Goal: Check status: Check status

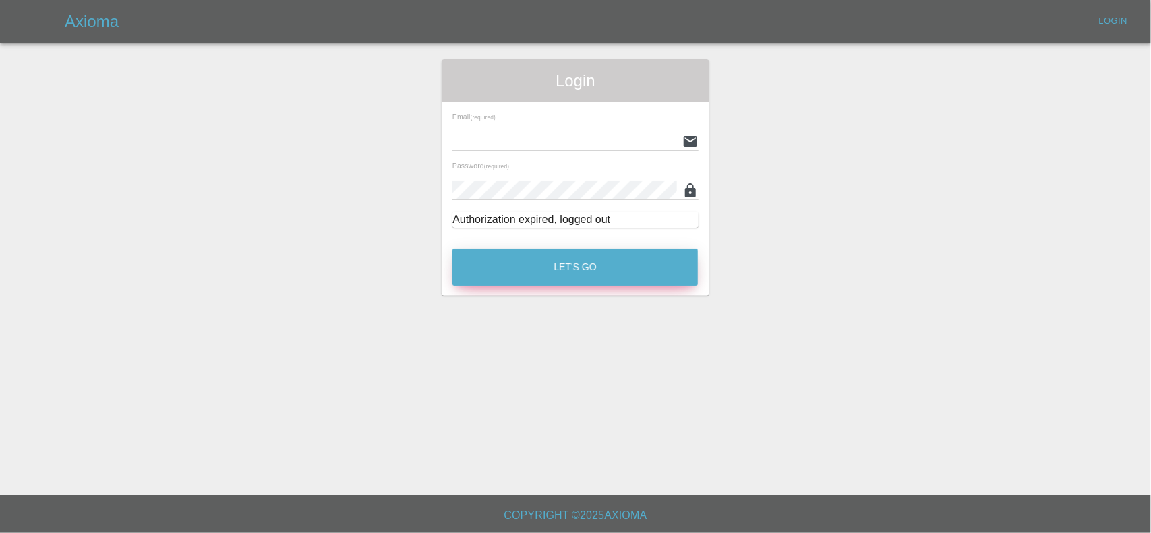
type input "[EMAIL_ADDRESS][DOMAIN_NAME]"
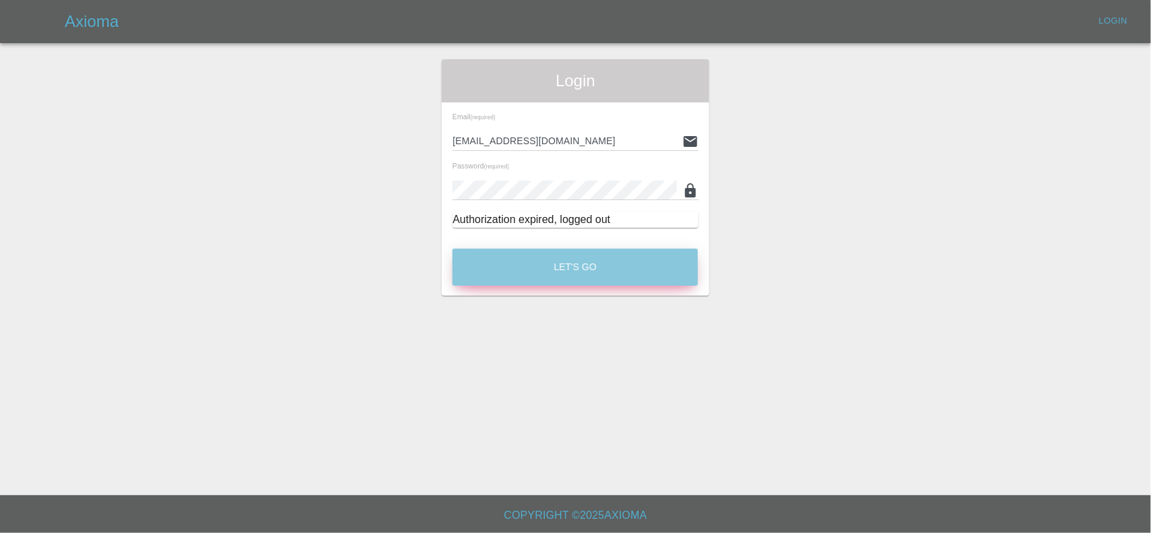
click at [510, 271] on button "Let's Go" at bounding box center [574, 267] width 245 height 37
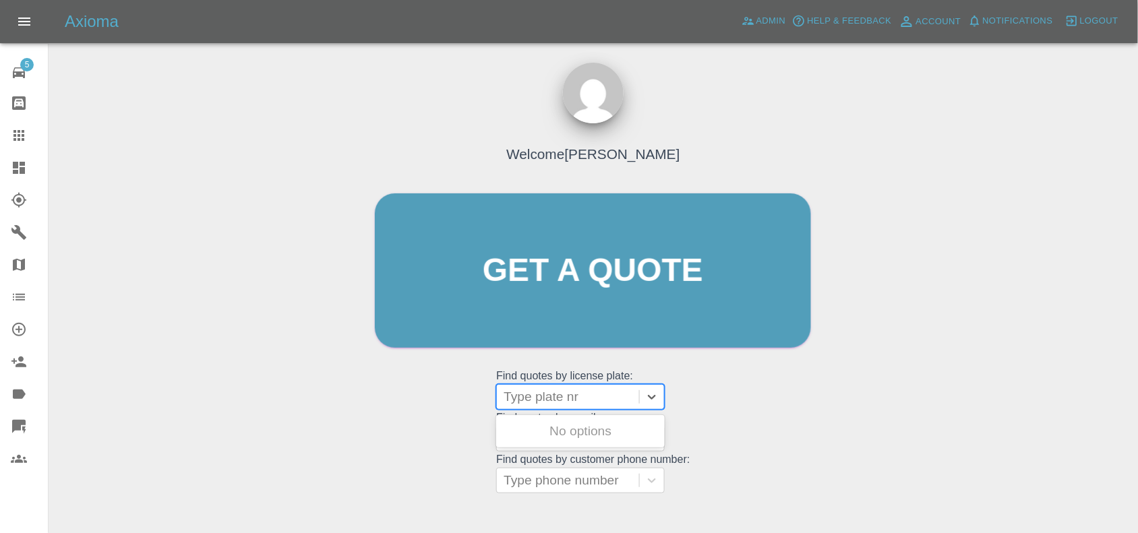
click at [543, 398] on div at bounding box center [568, 397] width 129 height 19
paste input "WK69XFM"
type input "WK69XFM"
click at [568, 429] on div "WK69XFM, Finished" at bounding box center [580, 431] width 169 height 27
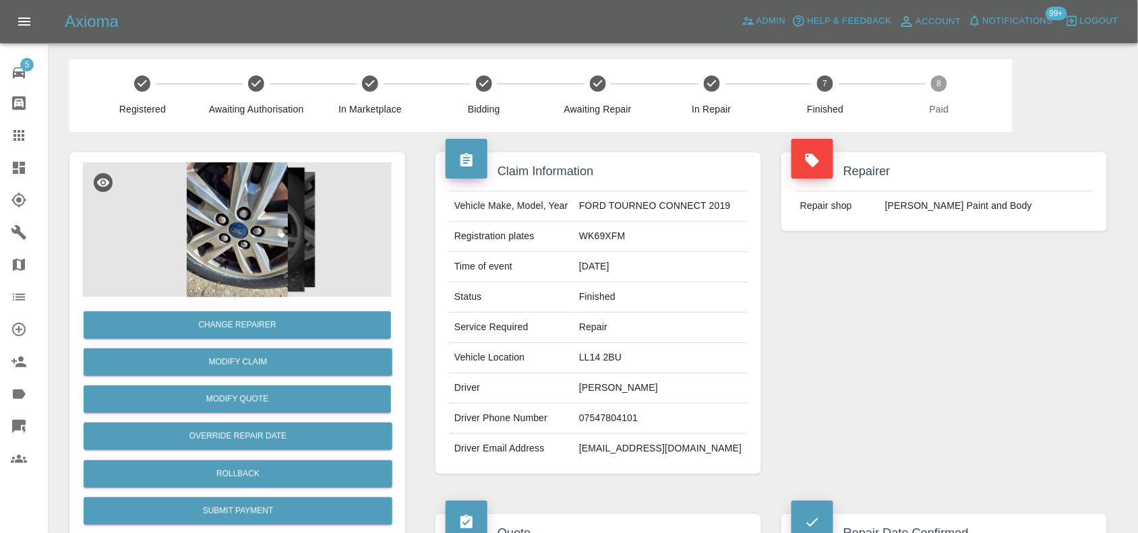
click at [790, 300] on div "Repairer Repair shop [PERSON_NAME] Paint and Body" at bounding box center [944, 313] width 346 height 362
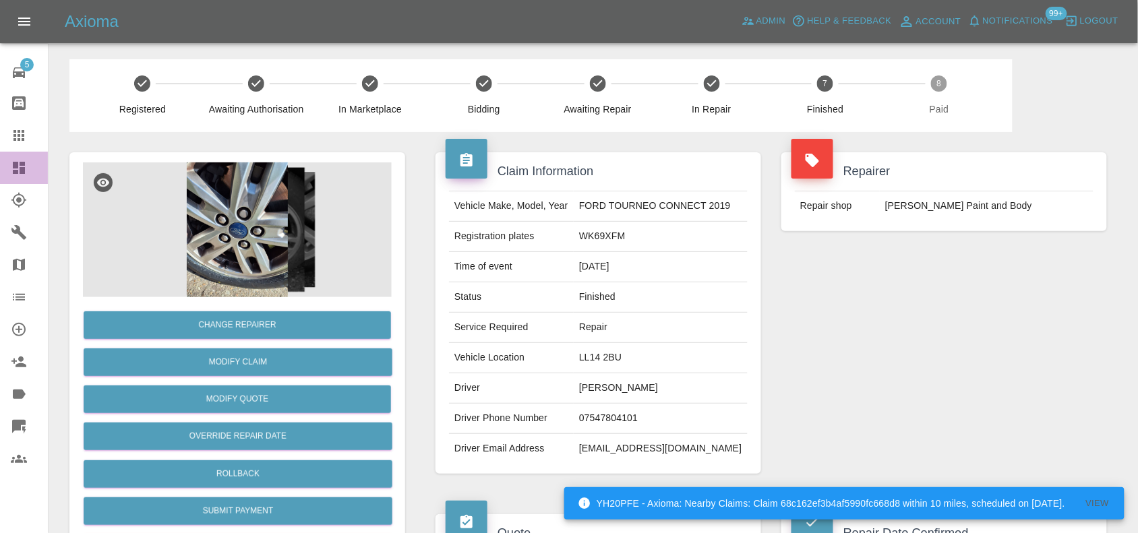
click at [28, 172] on div at bounding box center [30, 168] width 38 height 16
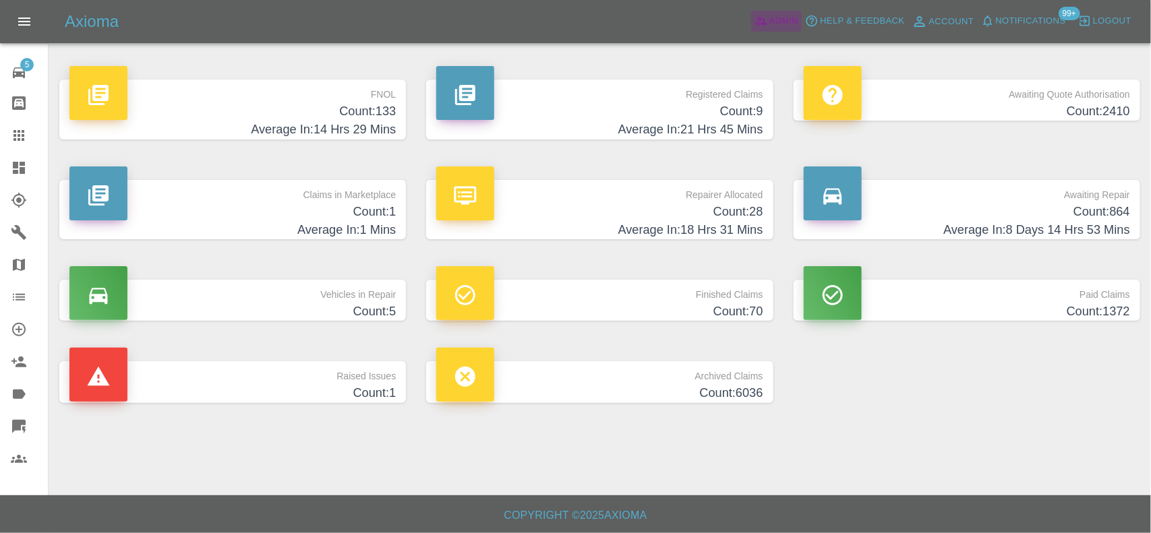
click at [786, 19] on span "Admin" at bounding box center [784, 21] width 30 height 16
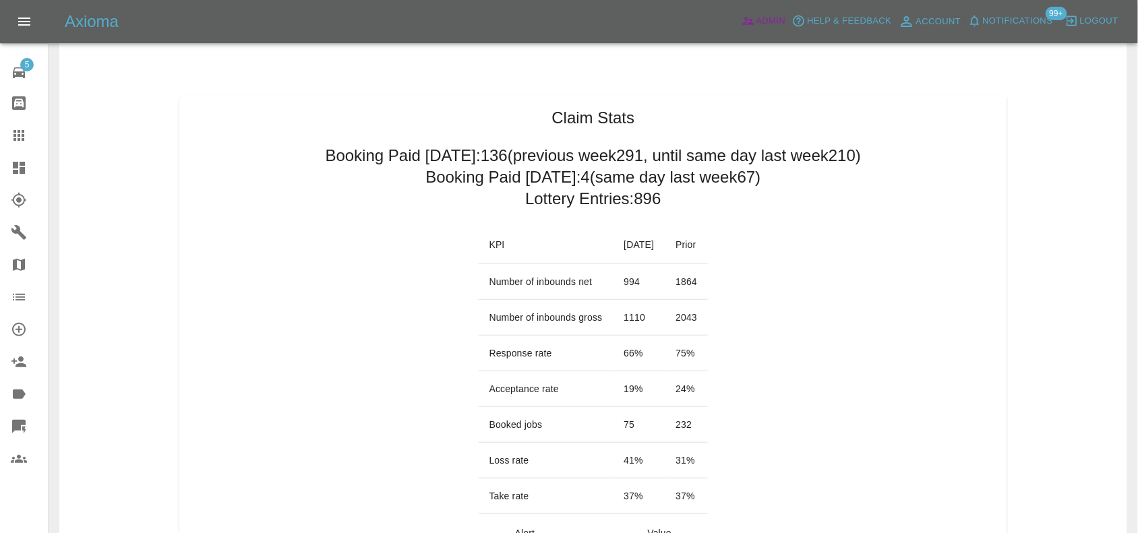
scroll to position [84, 0]
